Goal: Task Accomplishment & Management: Use online tool/utility

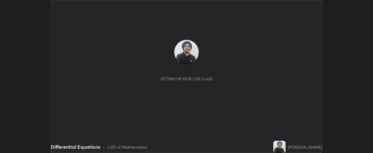
scroll to position [153, 373]
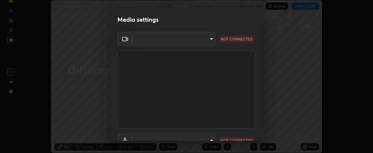
type input "37ff3dccddb3ae812b87417f3f546ef35516c4b54d471f30ebd420330c5d8ca5"
type input "communications"
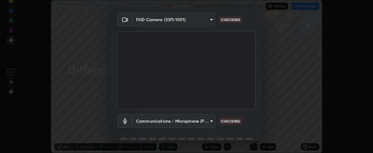
scroll to position [48, 0]
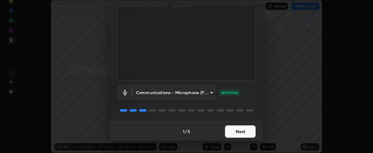
click at [233, 131] on button "Next" at bounding box center [240, 131] width 31 height 12
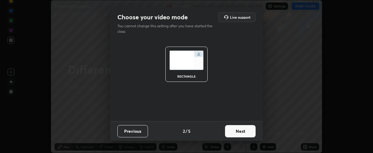
click at [234, 130] on button "Next" at bounding box center [240, 131] width 31 height 12
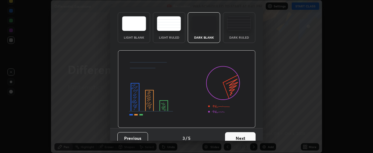
scroll to position [31, 0]
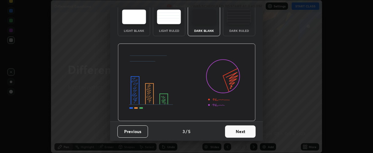
click at [234, 130] on button "Next" at bounding box center [240, 131] width 31 height 12
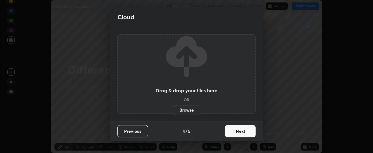
click at [234, 129] on button "Next" at bounding box center [240, 131] width 31 height 12
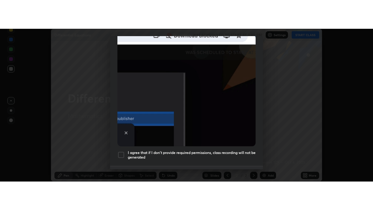
scroll to position [173, 0]
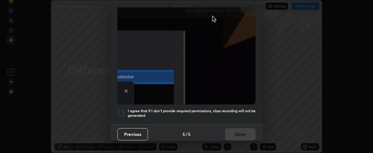
click at [161, 109] on h5 "I agree that if I don't provide required permissions, class recording will not …" at bounding box center [192, 112] width 128 height 9
click at [234, 131] on button "Done" at bounding box center [240, 134] width 31 height 12
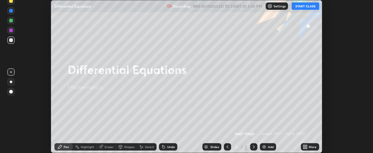
click at [298, 8] on button "START CLASS" at bounding box center [306, 5] width 28 height 7
click at [310, 143] on div "More" at bounding box center [310, 146] width 18 height 7
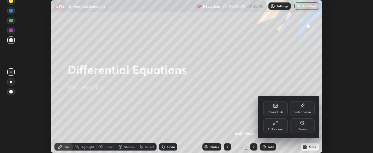
click at [276, 121] on icon at bounding box center [275, 122] width 5 height 5
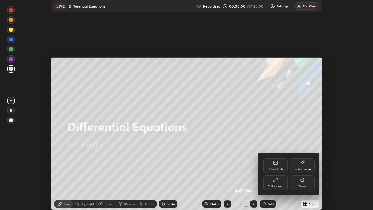
scroll to position [210, 373]
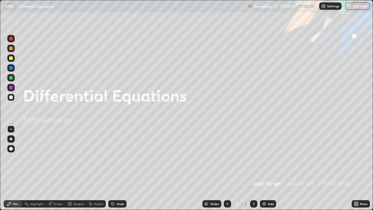
click at [267, 152] on div "Add" at bounding box center [268, 203] width 16 height 7
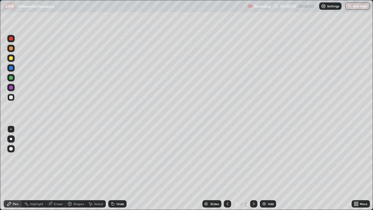
click at [12, 60] on div at bounding box center [11, 58] width 4 height 4
click at [115, 152] on div "Undo" at bounding box center [117, 203] width 18 height 7
click at [11, 139] on div at bounding box center [11, 139] width 2 height 2
click at [118, 152] on div "Undo" at bounding box center [117, 203] width 18 height 7
click at [120, 152] on div "Undo" at bounding box center [117, 203] width 18 height 7
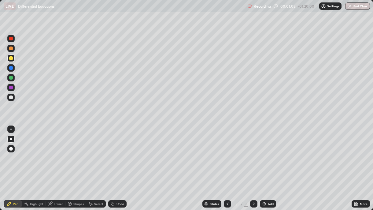
click at [122, 152] on div "Undo" at bounding box center [117, 203] width 18 height 7
click at [58, 152] on div "Eraser" at bounding box center [58, 203] width 9 height 3
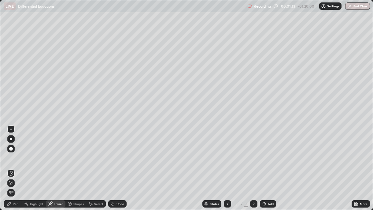
click at [13, 152] on div "Pen" at bounding box center [13, 203] width 18 height 7
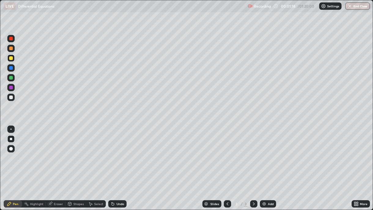
click at [11, 98] on div at bounding box center [11, 97] width 4 height 4
click at [123, 152] on div "Undo" at bounding box center [120, 203] width 8 height 3
click at [124, 152] on div "Undo" at bounding box center [117, 203] width 18 height 7
click at [125, 152] on div "Undo" at bounding box center [117, 203] width 18 height 7
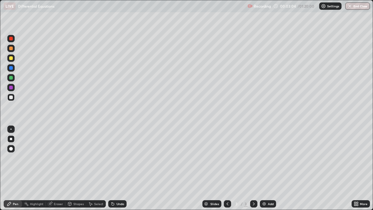
click at [125, 152] on div "Undo" at bounding box center [117, 203] width 18 height 7
click at [53, 152] on div "Eraser" at bounding box center [56, 203] width 20 height 7
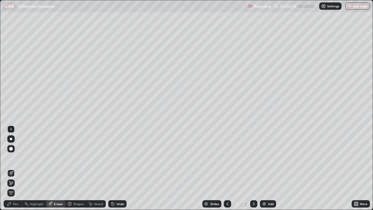
click at [11, 152] on icon at bounding box center [11, 182] width 5 height 5
click at [14, 152] on div "Pen" at bounding box center [16, 203] width 6 height 3
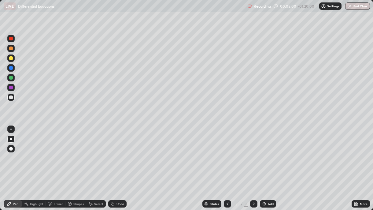
click at [13, 89] on div at bounding box center [10, 87] width 7 height 7
click at [123, 152] on div "Undo" at bounding box center [117, 203] width 18 height 7
click at [11, 68] on div at bounding box center [11, 68] width 4 height 4
click at [265, 152] on img at bounding box center [264, 203] width 5 height 5
click at [117, 152] on div "Undo" at bounding box center [117, 203] width 18 height 7
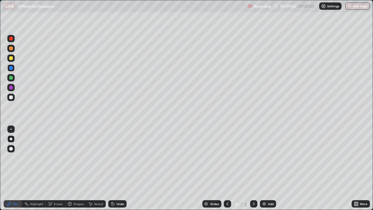
click at [117, 152] on div "Undo" at bounding box center [117, 203] width 18 height 7
click at [118, 152] on div "Undo" at bounding box center [117, 203] width 18 height 7
click at [11, 97] on div at bounding box center [11, 97] width 4 height 4
click at [226, 152] on icon at bounding box center [227, 203] width 2 height 3
click at [252, 152] on icon at bounding box center [253, 203] width 5 height 5
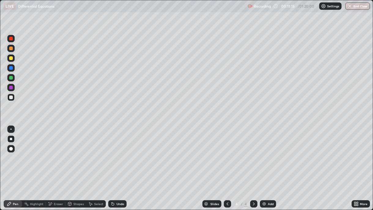
click at [11, 68] on div at bounding box center [11, 68] width 4 height 4
click at [12, 89] on div at bounding box center [11, 88] width 4 height 4
click at [116, 152] on div "Undo" at bounding box center [117, 203] width 18 height 7
click at [117, 152] on div "Undo" at bounding box center [117, 203] width 18 height 7
click at [117, 152] on div "Undo" at bounding box center [120, 203] width 8 height 3
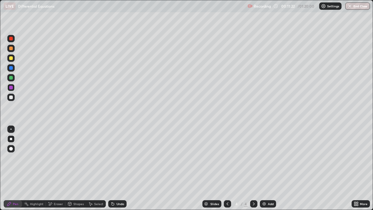
click at [118, 152] on div "Undo" at bounding box center [120, 203] width 8 height 3
click at [119, 152] on div "Undo" at bounding box center [117, 203] width 18 height 7
click at [12, 69] on div at bounding box center [11, 68] width 4 height 4
click at [123, 152] on div "Undo" at bounding box center [117, 203] width 18 height 7
click at [123, 152] on div "Undo" at bounding box center [116, 203] width 21 height 12
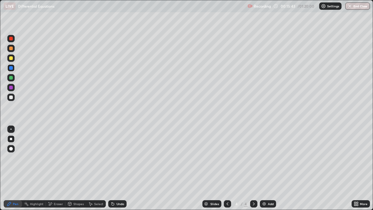
click at [121, 152] on div "Undo" at bounding box center [120, 203] width 8 height 3
click at [122, 152] on div "Undo" at bounding box center [120, 203] width 8 height 3
click at [120, 152] on div "Undo" at bounding box center [120, 203] width 8 height 3
click at [122, 152] on div "Undo" at bounding box center [120, 203] width 8 height 3
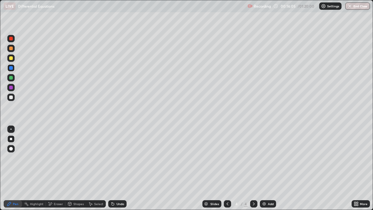
click at [120, 152] on div "Undo" at bounding box center [117, 203] width 18 height 7
click at [120, 152] on div "Undo" at bounding box center [120, 203] width 8 height 3
click at [119, 152] on div "Undo" at bounding box center [120, 203] width 8 height 3
click at [117, 152] on div "Undo" at bounding box center [120, 203] width 8 height 3
click at [120, 152] on div "Undo" at bounding box center [120, 203] width 8 height 3
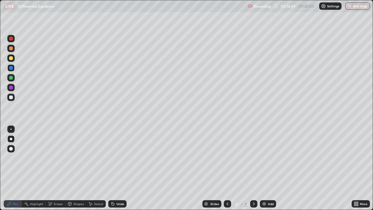
click at [121, 152] on div "Undo" at bounding box center [120, 203] width 8 height 3
click at [11, 97] on div at bounding box center [11, 97] width 4 height 4
click at [55, 152] on div "Eraser" at bounding box center [56, 203] width 20 height 7
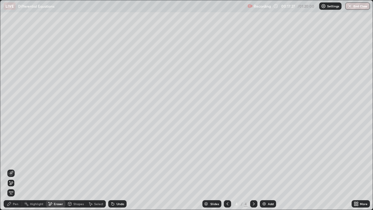
click at [14, 152] on div "Pen" at bounding box center [16, 203] width 6 height 3
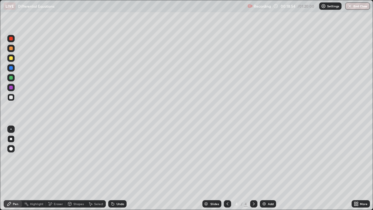
click at [265, 152] on img at bounding box center [264, 203] width 5 height 5
click at [11, 60] on div at bounding box center [11, 58] width 4 height 4
click at [11, 97] on div at bounding box center [11, 97] width 4 height 4
click at [11, 57] on div at bounding box center [11, 58] width 4 height 4
click at [112, 152] on icon at bounding box center [112, 202] width 1 height 1
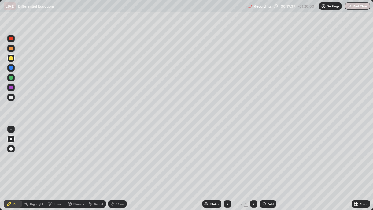
click at [112, 152] on icon at bounding box center [112, 202] width 1 height 1
click at [114, 152] on icon at bounding box center [112, 203] width 5 height 5
click at [116, 152] on div "Undo" at bounding box center [120, 203] width 8 height 3
click at [119, 152] on div "Undo" at bounding box center [117, 203] width 18 height 7
click at [12, 97] on div at bounding box center [11, 97] width 4 height 4
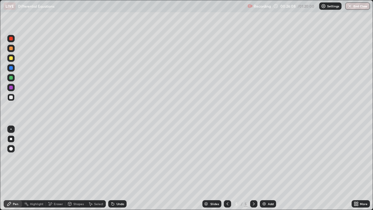
click at [119, 152] on div "Undo" at bounding box center [120, 203] width 8 height 3
click at [121, 152] on div "Undo" at bounding box center [117, 203] width 18 height 7
click at [121, 152] on div "Undo" at bounding box center [120, 203] width 8 height 3
click at [122, 152] on div "Undo" at bounding box center [120, 203] width 8 height 3
click at [121, 152] on div "Undo" at bounding box center [120, 203] width 8 height 3
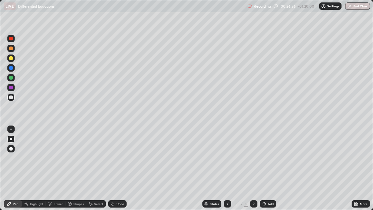
click at [268, 152] on div "Add" at bounding box center [271, 203] width 6 height 3
click at [12, 78] on div at bounding box center [11, 78] width 4 height 4
click at [114, 152] on div "Undo" at bounding box center [117, 203] width 18 height 7
click at [116, 152] on div "Undo" at bounding box center [117, 203] width 18 height 7
click at [12, 87] on div at bounding box center [11, 88] width 4 height 4
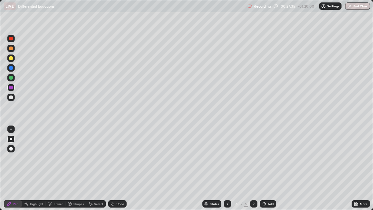
click at [114, 152] on icon at bounding box center [112, 203] width 5 height 5
click at [10, 98] on div at bounding box center [11, 97] width 4 height 4
click at [226, 152] on icon at bounding box center [227, 203] width 5 height 5
click at [253, 152] on icon at bounding box center [253, 203] width 5 height 5
click at [123, 152] on div "Undo" at bounding box center [117, 203] width 18 height 7
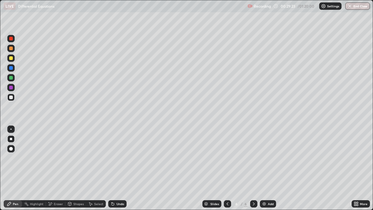
click at [226, 152] on icon at bounding box center [227, 203] width 5 height 5
click at [253, 152] on icon at bounding box center [254, 203] width 2 height 3
click at [124, 152] on div "Undo" at bounding box center [117, 203] width 18 height 7
click at [122, 152] on div "Undo" at bounding box center [120, 203] width 8 height 3
click at [119, 152] on div "Undo" at bounding box center [120, 203] width 8 height 3
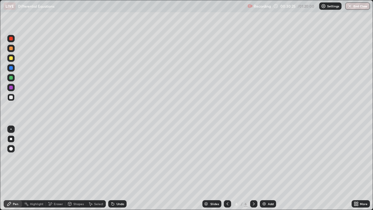
click at [122, 152] on div "Undo" at bounding box center [120, 203] width 8 height 3
click at [120, 152] on div "Undo" at bounding box center [120, 203] width 8 height 3
click at [122, 152] on div "Undo" at bounding box center [120, 203] width 8 height 3
click at [120, 152] on div "Undo" at bounding box center [120, 203] width 8 height 3
click at [226, 152] on icon at bounding box center [227, 203] width 5 height 5
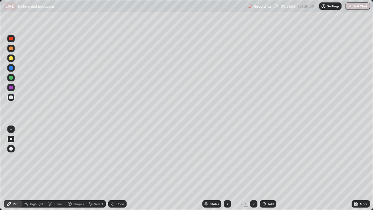
click at [252, 152] on icon at bounding box center [253, 203] width 5 height 5
click at [226, 152] on icon at bounding box center [227, 203] width 5 height 5
click at [12, 89] on div at bounding box center [11, 88] width 4 height 4
click at [119, 152] on div "Undo" at bounding box center [117, 203] width 18 height 7
click at [122, 152] on div "Undo" at bounding box center [120, 203] width 8 height 3
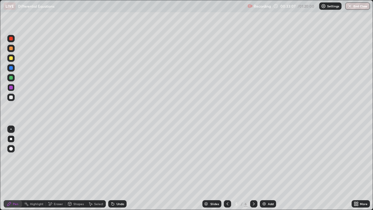
click at [123, 152] on div "Undo" at bounding box center [117, 203] width 18 height 7
click at [122, 152] on div "Undo" at bounding box center [117, 203] width 18 height 7
click at [253, 152] on icon at bounding box center [253, 203] width 5 height 5
click at [265, 152] on img at bounding box center [264, 203] width 5 height 5
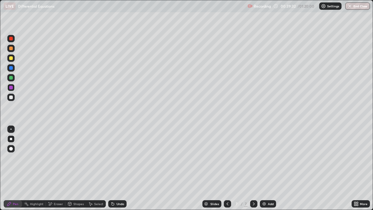
click at [11, 68] on div at bounding box center [11, 68] width 4 height 4
click at [12, 97] on div at bounding box center [11, 97] width 4 height 4
click at [12, 88] on div at bounding box center [11, 88] width 4 height 4
click at [118, 152] on div "Undo" at bounding box center [117, 203] width 18 height 7
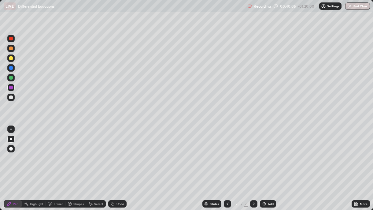
click at [124, 152] on div "Undo" at bounding box center [117, 203] width 18 height 7
click at [11, 98] on div at bounding box center [11, 97] width 4 height 4
click at [122, 152] on div "Undo" at bounding box center [117, 203] width 18 height 7
click at [125, 152] on div "Undo" at bounding box center [117, 203] width 18 height 7
click at [124, 152] on div "Undo" at bounding box center [117, 203] width 18 height 7
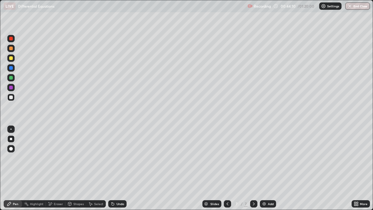
click at [122, 152] on div "Undo" at bounding box center [120, 203] width 8 height 3
click at [124, 152] on div "Undo" at bounding box center [117, 203] width 18 height 7
click at [266, 152] on img at bounding box center [264, 203] width 5 height 5
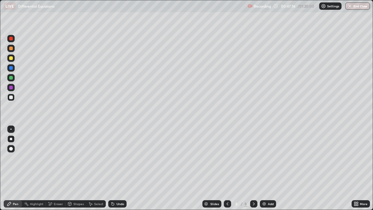
click at [116, 152] on div "Undo" at bounding box center [117, 203] width 18 height 7
click at [226, 152] on icon at bounding box center [227, 203] width 5 height 5
click at [253, 152] on icon at bounding box center [253, 203] width 5 height 5
click at [226, 152] on icon at bounding box center [227, 203] width 5 height 5
click at [254, 152] on icon at bounding box center [253, 203] width 5 height 5
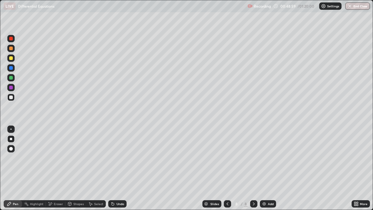
click at [11, 68] on div at bounding box center [11, 68] width 4 height 4
click at [119, 152] on div "Undo" at bounding box center [120, 203] width 8 height 3
click at [116, 152] on div "Undo" at bounding box center [117, 203] width 18 height 7
click at [264, 152] on img at bounding box center [264, 203] width 5 height 5
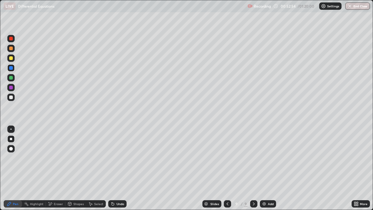
click at [11, 97] on div at bounding box center [11, 97] width 4 height 4
click at [11, 59] on div at bounding box center [11, 58] width 4 height 4
click at [114, 152] on icon at bounding box center [112, 203] width 5 height 5
click at [115, 152] on div "Undo" at bounding box center [117, 203] width 18 height 7
click at [114, 152] on div "Undo" at bounding box center [117, 203] width 18 height 7
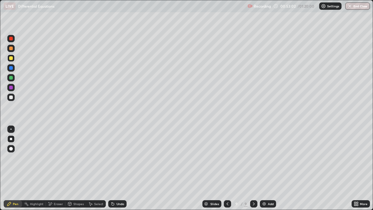
click at [12, 79] on div at bounding box center [10, 77] width 7 height 7
click at [115, 152] on div "Undo" at bounding box center [117, 203] width 18 height 7
click at [10, 88] on div at bounding box center [11, 88] width 4 height 4
click at [120, 152] on div "Undo" at bounding box center [117, 203] width 18 height 7
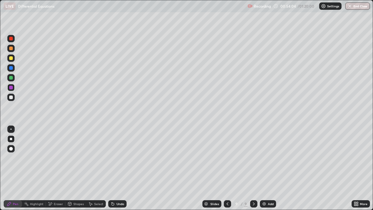
click at [119, 152] on div "Undo" at bounding box center [117, 203] width 18 height 7
click at [120, 152] on div "Undo" at bounding box center [117, 203] width 18 height 7
click at [118, 152] on div "Undo" at bounding box center [120, 203] width 8 height 3
click at [10, 97] on div at bounding box center [11, 97] width 4 height 4
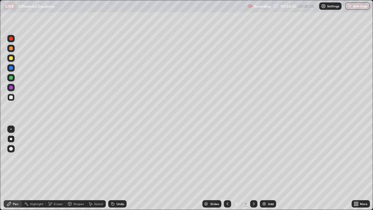
click at [120, 152] on div "Undo" at bounding box center [120, 203] width 8 height 3
click at [121, 152] on div "Undo" at bounding box center [120, 203] width 8 height 3
click at [120, 152] on div "Undo" at bounding box center [120, 203] width 8 height 3
click at [121, 152] on div "Undo" at bounding box center [120, 203] width 8 height 3
click at [122, 152] on div "Undo" at bounding box center [120, 203] width 8 height 3
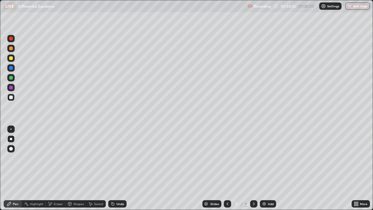
click at [121, 152] on div "Undo" at bounding box center [120, 203] width 8 height 3
click at [124, 152] on div "Undo" at bounding box center [117, 203] width 18 height 7
click at [265, 152] on img at bounding box center [264, 203] width 5 height 5
click at [11, 49] on div at bounding box center [11, 48] width 4 height 4
click at [11, 78] on div at bounding box center [11, 78] width 4 height 4
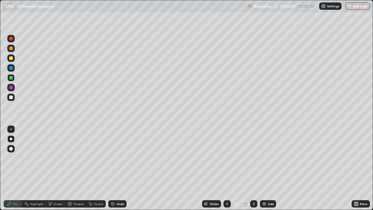
click at [115, 152] on div "Undo" at bounding box center [117, 203] width 18 height 7
click at [11, 58] on div at bounding box center [11, 58] width 4 height 4
click at [10, 97] on div at bounding box center [11, 97] width 4 height 4
click at [121, 152] on div "Undo" at bounding box center [117, 203] width 18 height 7
click at [122, 152] on div "Undo" at bounding box center [120, 203] width 8 height 3
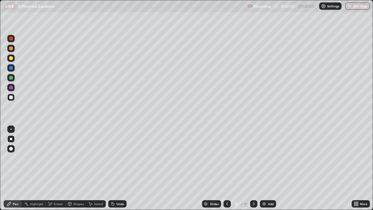
click at [123, 152] on div "Undo" at bounding box center [120, 203] width 8 height 3
click at [123, 152] on div "Undo" at bounding box center [117, 203] width 18 height 7
click at [122, 152] on div "Undo" at bounding box center [120, 203] width 8 height 3
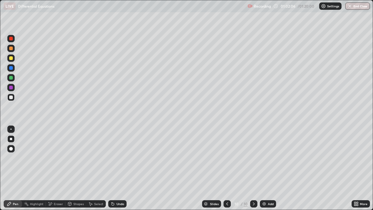
click at [121, 152] on div "Undo" at bounding box center [120, 203] width 8 height 3
click at [119, 152] on div "Undo" at bounding box center [120, 203] width 8 height 3
click at [120, 152] on div "Undo" at bounding box center [120, 203] width 8 height 3
click at [119, 152] on div "Undo" at bounding box center [120, 203] width 8 height 3
click at [14, 88] on div at bounding box center [10, 87] width 7 height 7
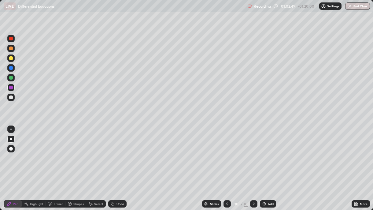
click at [123, 152] on div "Undo" at bounding box center [120, 203] width 8 height 3
click at [124, 152] on div "Undo" at bounding box center [117, 203] width 18 height 7
click at [123, 152] on div "Undo" at bounding box center [120, 203] width 8 height 3
click at [265, 152] on img at bounding box center [264, 203] width 5 height 5
click at [226, 152] on icon at bounding box center [227, 203] width 5 height 5
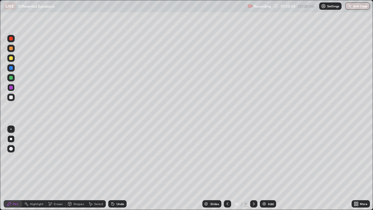
click at [253, 152] on icon at bounding box center [253, 203] width 5 height 5
click at [119, 152] on div "Undo" at bounding box center [120, 203] width 8 height 3
click at [120, 152] on div "Undo" at bounding box center [120, 203] width 8 height 3
click at [226, 152] on icon at bounding box center [227, 203] width 5 height 5
click at [253, 152] on icon at bounding box center [253, 203] width 5 height 5
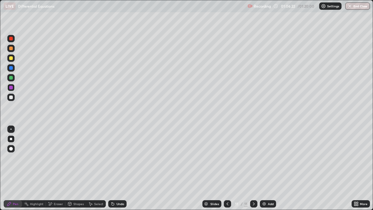
click at [227, 152] on icon at bounding box center [227, 203] width 5 height 5
click at [252, 152] on icon at bounding box center [253, 203] width 5 height 5
click at [118, 152] on div "Undo" at bounding box center [117, 203] width 18 height 7
click at [11, 68] on div at bounding box center [11, 68] width 4 height 4
click at [124, 152] on div "Undo" at bounding box center [117, 203] width 18 height 7
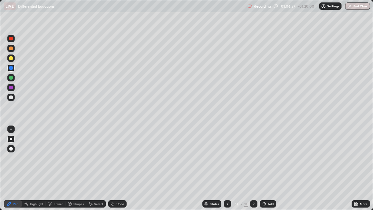
click at [124, 152] on div "Undo" at bounding box center [117, 203] width 18 height 7
click at [226, 152] on icon at bounding box center [227, 203] width 5 height 5
click at [253, 152] on icon at bounding box center [253, 203] width 5 height 5
click at [116, 152] on div "Undo" at bounding box center [117, 203] width 18 height 7
click at [11, 97] on div at bounding box center [11, 97] width 4 height 4
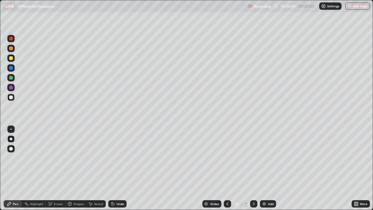
click at [123, 152] on div "Undo" at bounding box center [120, 203] width 8 height 3
click at [123, 152] on div "Undo" at bounding box center [117, 203] width 18 height 7
click at [121, 152] on div "Undo" at bounding box center [120, 203] width 8 height 3
click at [265, 152] on img at bounding box center [264, 203] width 5 height 5
click at [226, 152] on icon at bounding box center [227, 203] width 5 height 5
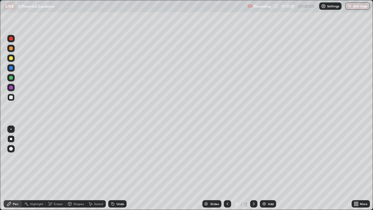
click at [251, 152] on icon at bounding box center [253, 203] width 5 height 5
click at [119, 152] on div "Undo" at bounding box center [117, 203] width 18 height 7
click at [53, 152] on div "Eraser" at bounding box center [56, 203] width 20 height 7
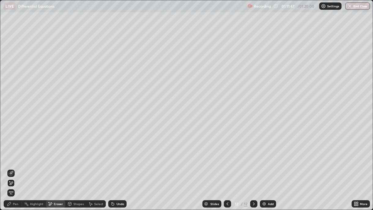
click at [17, 152] on div "Pen" at bounding box center [13, 203] width 18 height 7
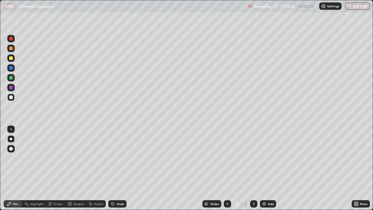
click at [125, 152] on div "Undo" at bounding box center [117, 203] width 18 height 7
click at [118, 152] on div "Undo" at bounding box center [120, 203] width 8 height 3
click at [264, 152] on img at bounding box center [264, 203] width 5 height 5
click at [226, 152] on icon at bounding box center [227, 203] width 5 height 5
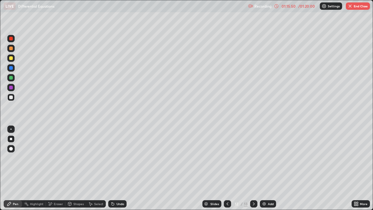
click at [253, 152] on icon at bounding box center [253, 203] width 5 height 5
click at [226, 152] on icon at bounding box center [227, 203] width 5 height 5
click at [253, 152] on icon at bounding box center [253, 203] width 5 height 5
click at [226, 152] on icon at bounding box center [227, 203] width 5 height 5
click at [253, 152] on icon at bounding box center [253, 203] width 5 height 5
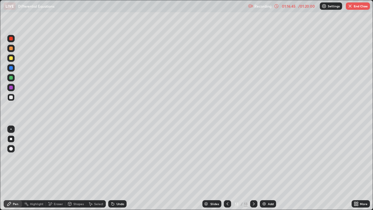
click at [226, 152] on icon at bounding box center [227, 203] width 5 height 5
click at [253, 152] on icon at bounding box center [254, 203] width 2 height 3
click at [226, 152] on icon at bounding box center [227, 203] width 5 height 5
click at [252, 152] on icon at bounding box center [253, 203] width 5 height 5
click at [116, 152] on div "Undo" at bounding box center [117, 203] width 18 height 7
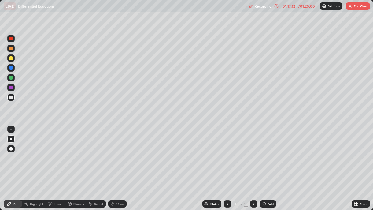
click at [117, 152] on div "Undo" at bounding box center [117, 203] width 18 height 7
click at [122, 152] on div "Undo" at bounding box center [120, 203] width 8 height 3
click at [120, 152] on div "Undo" at bounding box center [120, 203] width 8 height 3
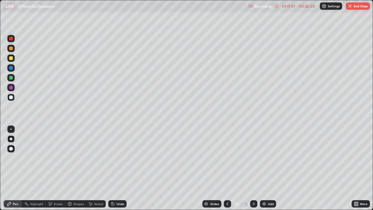
click at [226, 152] on icon at bounding box center [227, 203] width 5 height 5
click at [253, 152] on icon at bounding box center [253, 203] width 5 height 5
click at [295, 7] on div "01:18:40" at bounding box center [288, 6] width 17 height 4
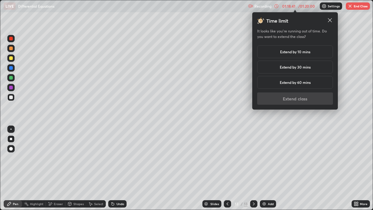
click at [300, 56] on div "Extend by 10 mins" at bounding box center [295, 51] width 76 height 13
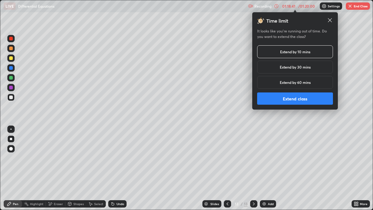
click at [290, 101] on button "Extend class" at bounding box center [295, 98] width 76 height 12
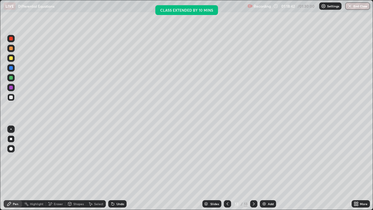
click at [351, 8] on img "button" at bounding box center [349, 6] width 5 height 5
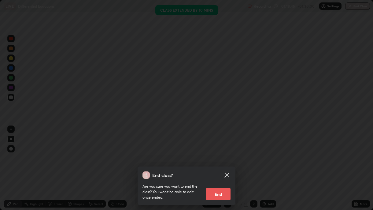
click at [215, 152] on button "End" at bounding box center [218, 194] width 24 height 12
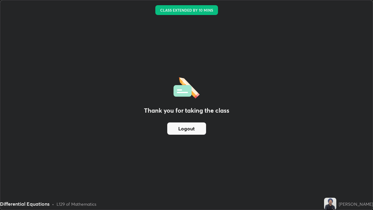
click at [186, 131] on button "Logout" at bounding box center [186, 128] width 39 height 12
